Goal: Information Seeking & Learning: Learn about a topic

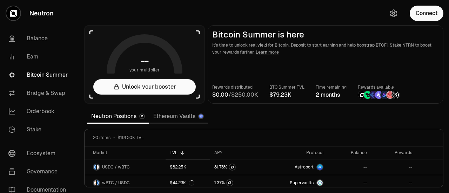
click at [404, 117] on section "-- your multiplier Unlock your booster Bitcoin Summer is here It's time to unlo…" at bounding box center [264, 96] width 370 height 193
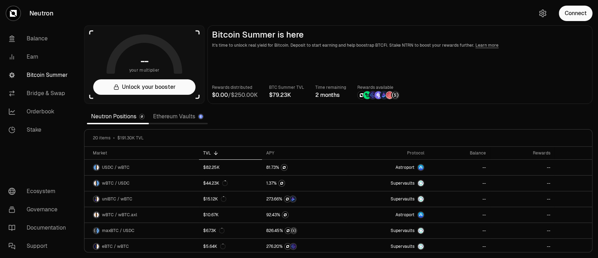
drag, startPoint x: 417, startPoint y: 0, endPoint x: 388, endPoint y: 113, distance: 116.6
click at [388, 113] on section "-- your multiplier Unlock your booster Bitcoin Summer is here It's time to unlo…" at bounding box center [339, 129] width 520 height 258
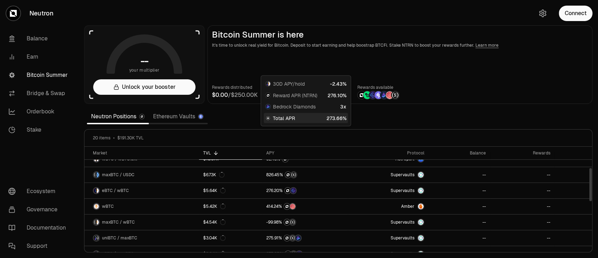
scroll to position [93, 0]
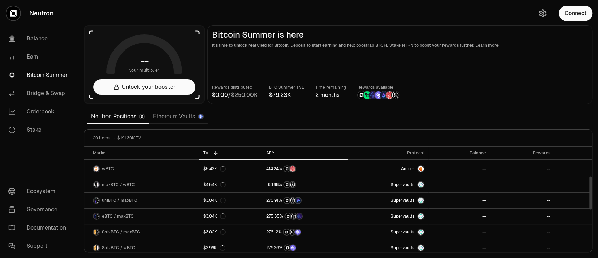
click at [271, 156] on th "APY" at bounding box center [305, 153] width 86 height 13
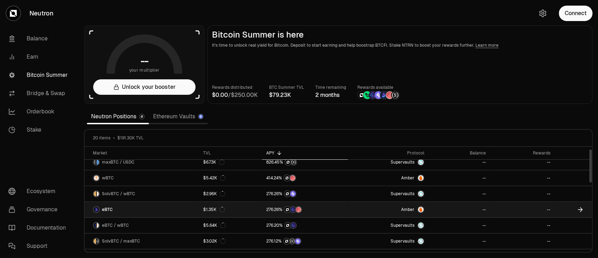
scroll to position [0, 0]
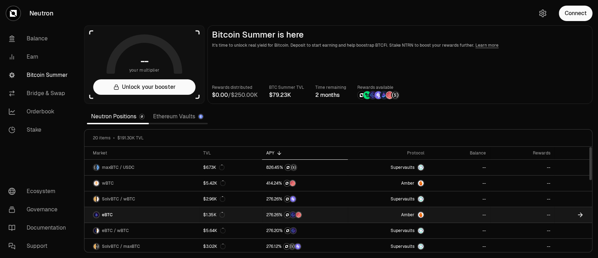
click at [162, 193] on link "eBTC" at bounding box center [141, 214] width 115 height 15
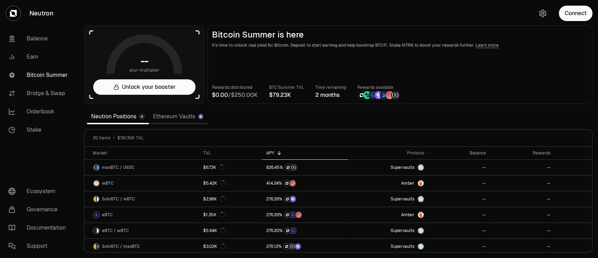
click at [181, 114] on link "Ethereum Vaults" at bounding box center [178, 116] width 59 height 14
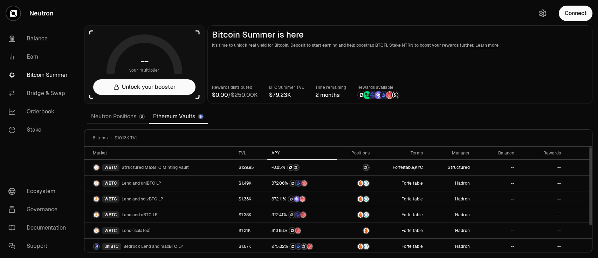
click at [282, 152] on icon at bounding box center [285, 153] width 6 height 6
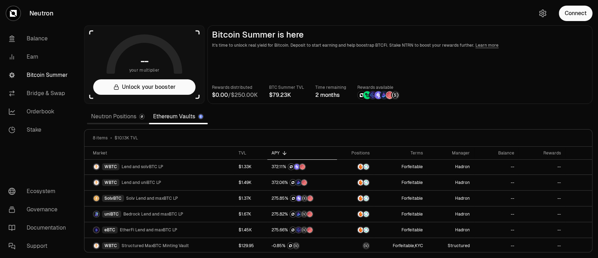
click at [128, 116] on link "Neutron Positions" at bounding box center [118, 116] width 62 height 14
